Goal: Check status: Check status

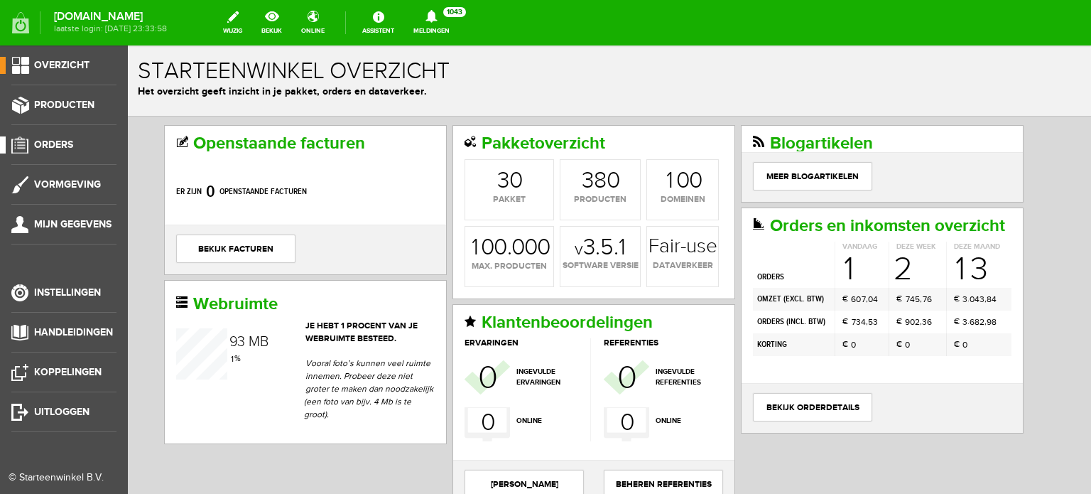
click at [64, 145] on span "Orders" at bounding box center [53, 144] width 39 height 12
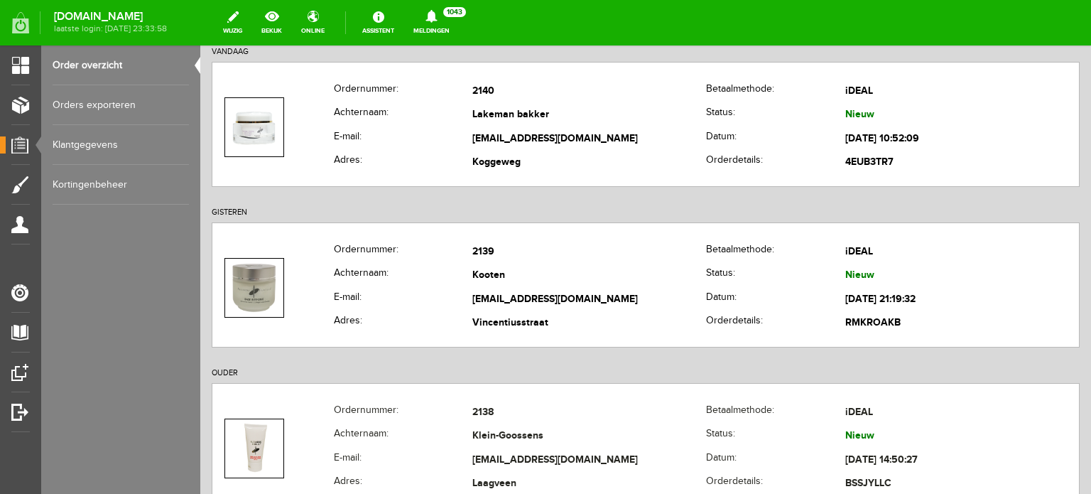
scroll to position [180, 0]
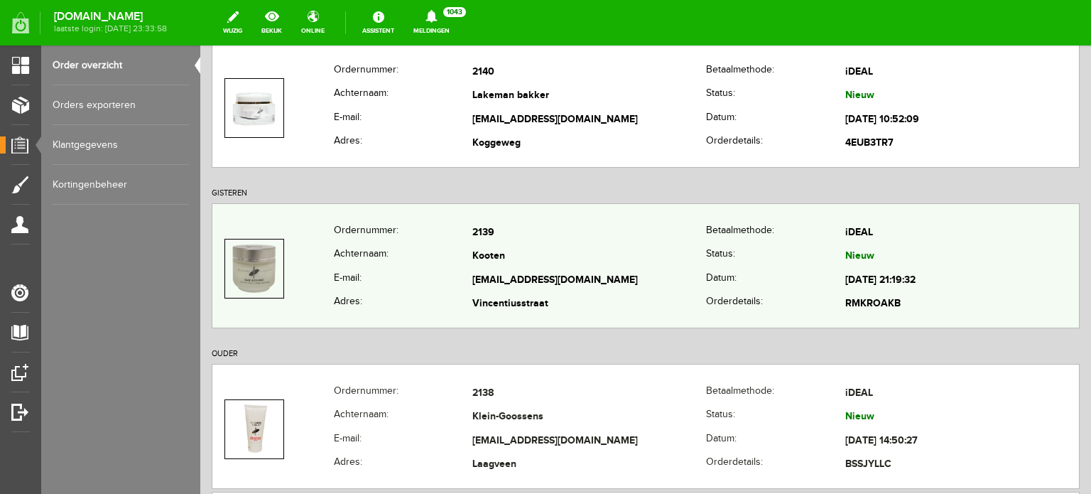
click at [481, 262] on td "Kooten" at bounding box center [589, 257] width 234 height 24
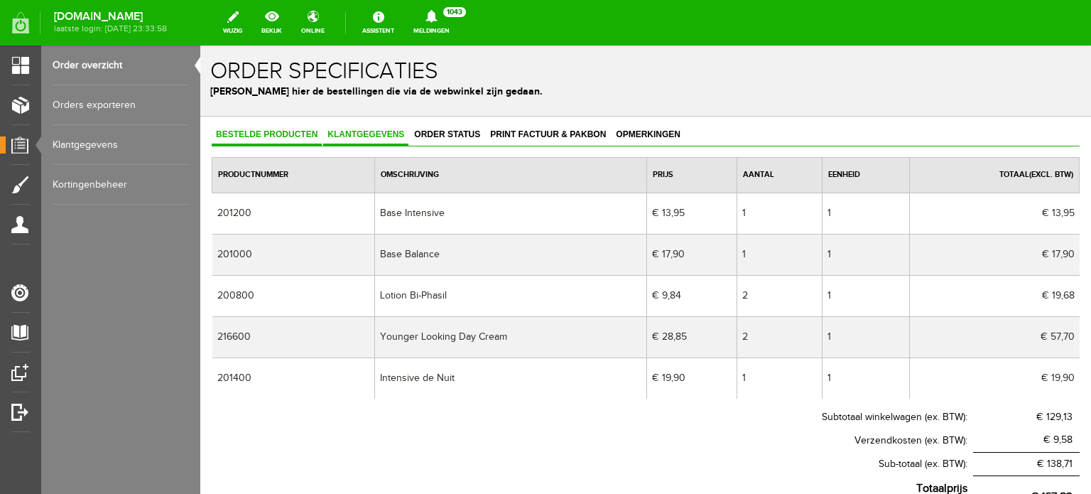
click at [369, 133] on span "Klantgegevens" at bounding box center [365, 134] width 85 height 10
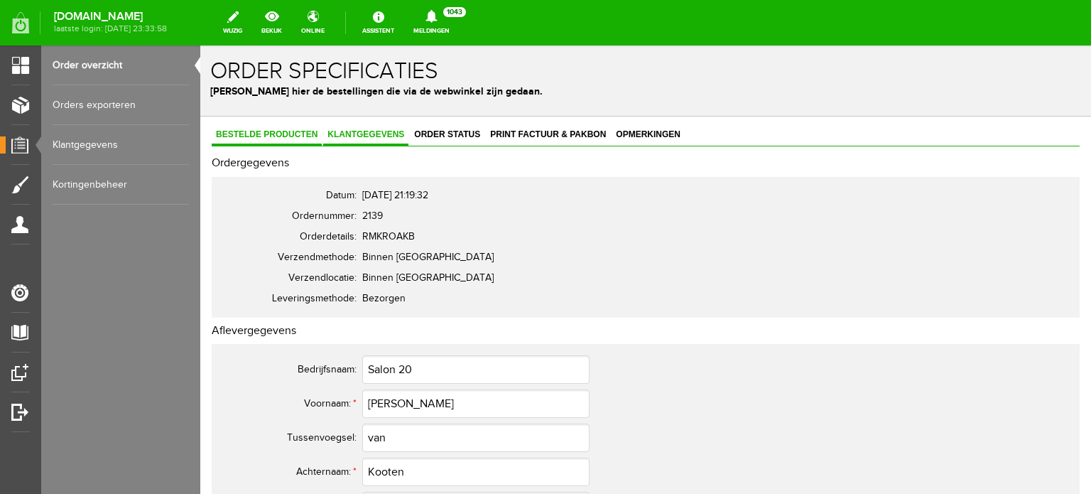
click at [280, 129] on span "Bestelde producten" at bounding box center [267, 134] width 110 height 10
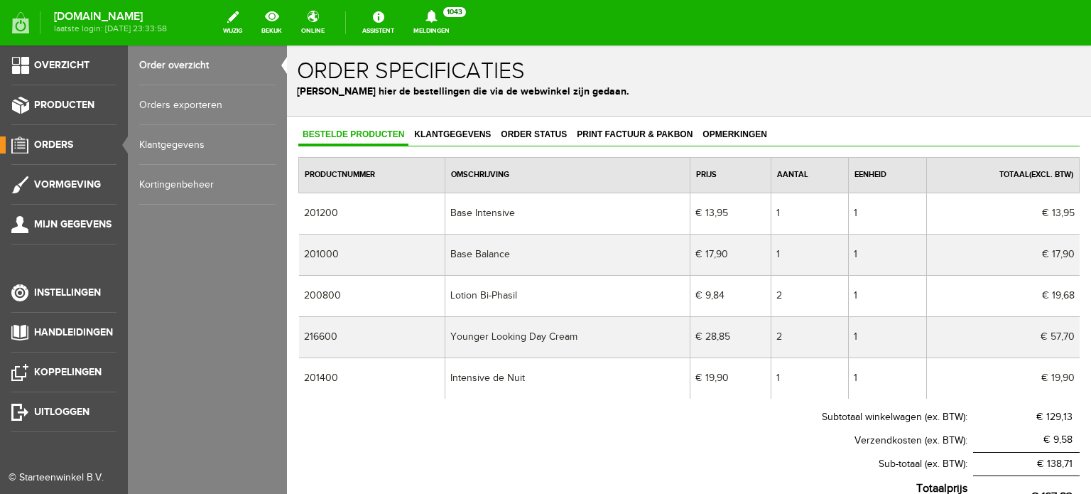
click at [63, 147] on span "Orders" at bounding box center [53, 144] width 39 height 12
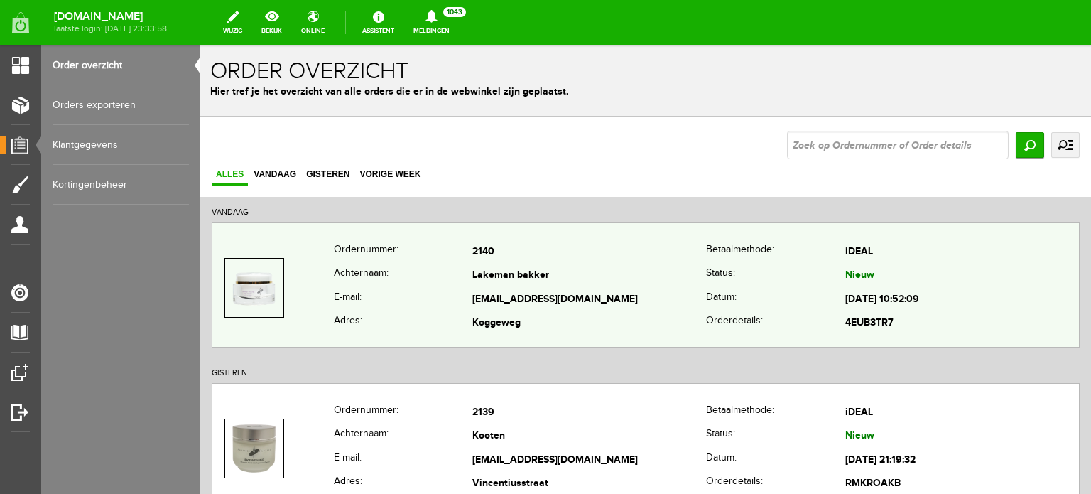
click at [506, 271] on td "Lakeman bakker" at bounding box center [589, 276] width 234 height 24
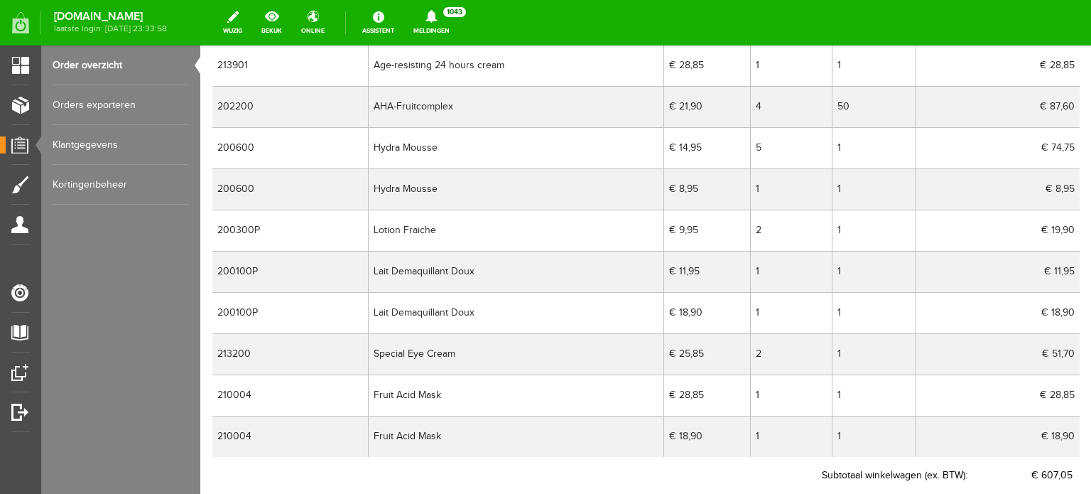
scroll to position [341, 0]
